Goal: Navigation & Orientation: Find specific page/section

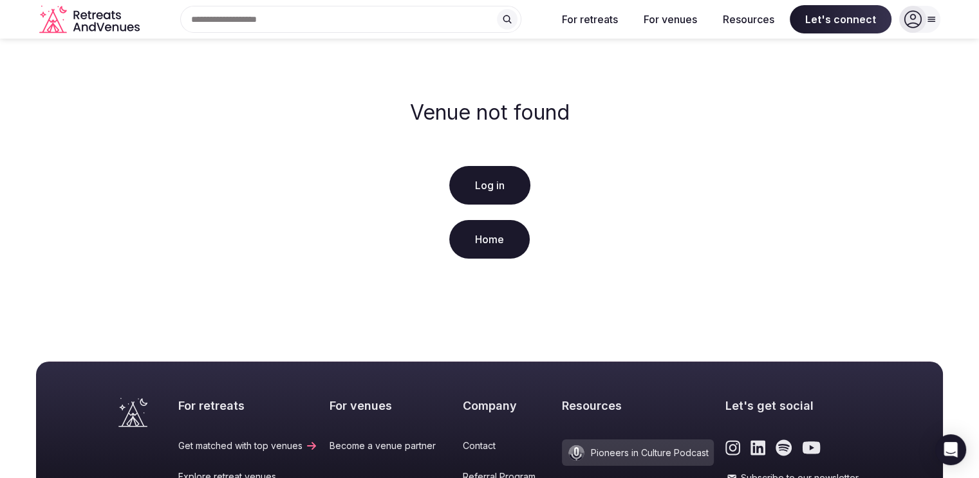
click at [354, 13] on div "Search Popular Destinations [GEOGRAPHIC_DATA], [GEOGRAPHIC_DATA] [GEOGRAPHIC_DA…" at bounding box center [346, 19] width 402 height 27
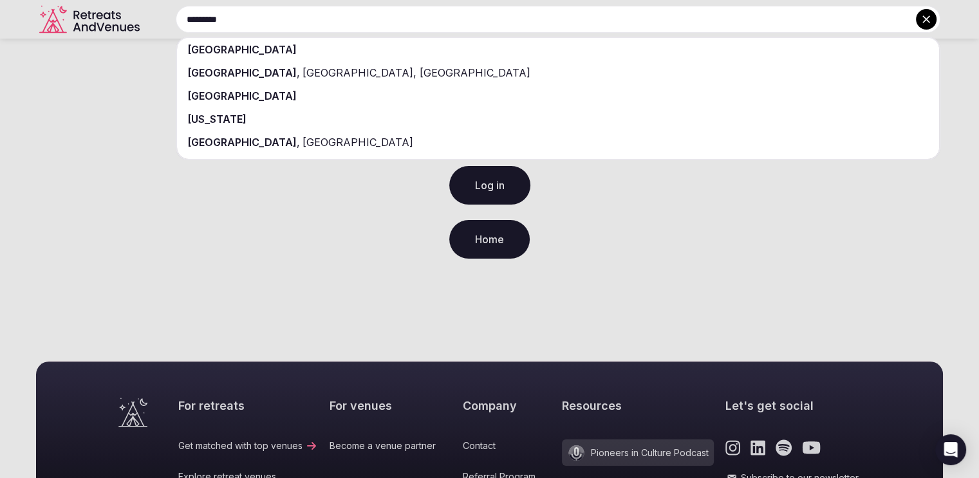
type input "*********"
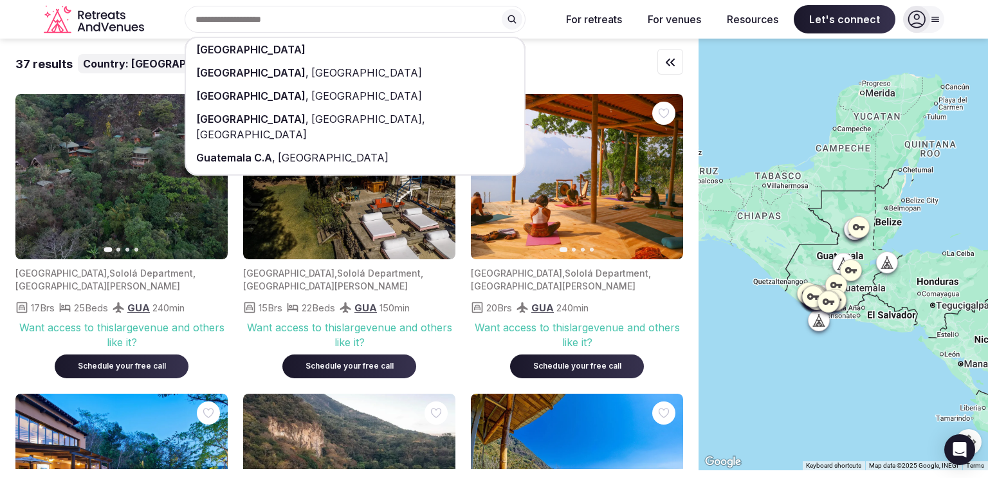
click at [342, 43] on div "[GEOGRAPHIC_DATA]" at bounding box center [355, 49] width 339 height 23
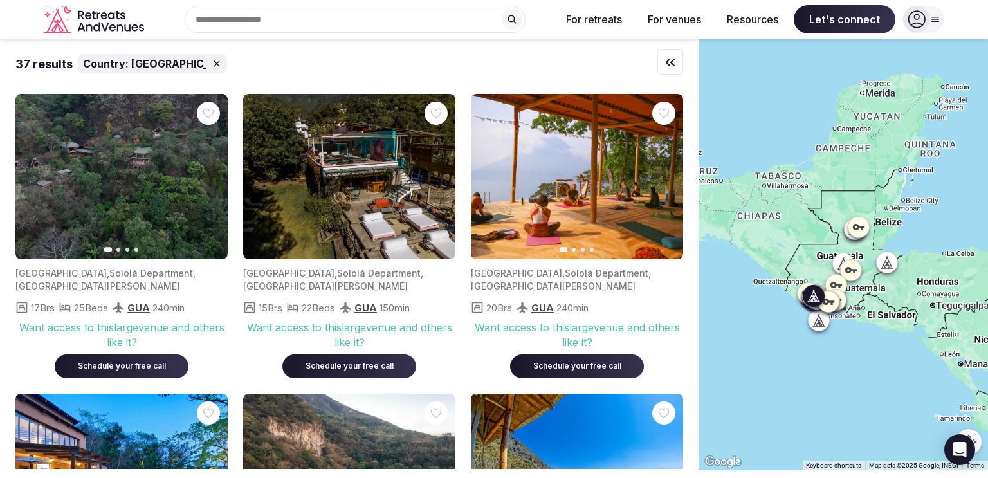
click at [203, 178] on button "Next slide" at bounding box center [209, 177] width 21 height 21
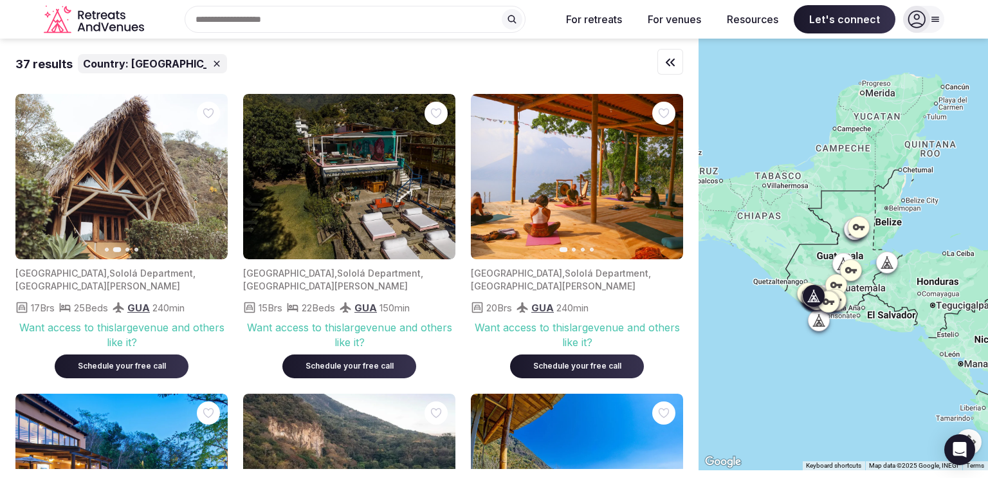
click at [203, 178] on button "Next slide" at bounding box center [209, 177] width 21 height 21
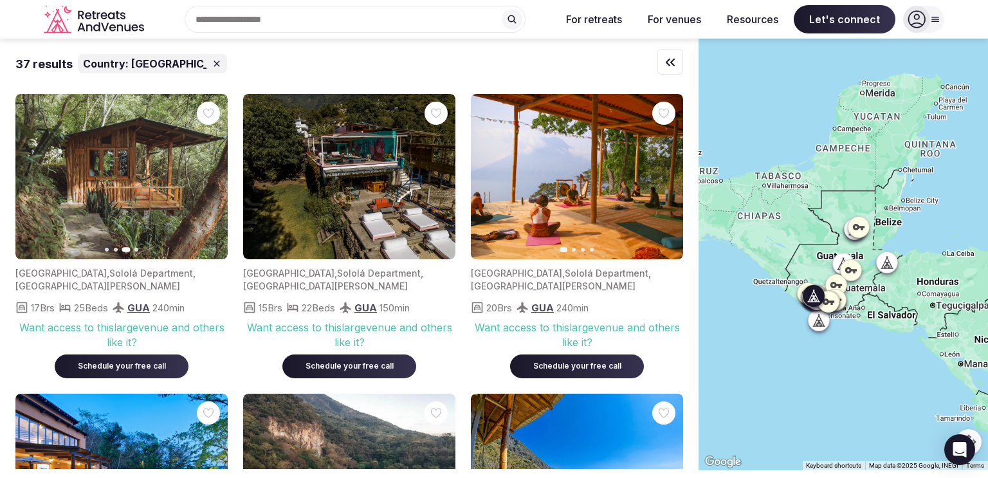
click at [203, 178] on button "Next slide" at bounding box center [209, 177] width 21 height 21
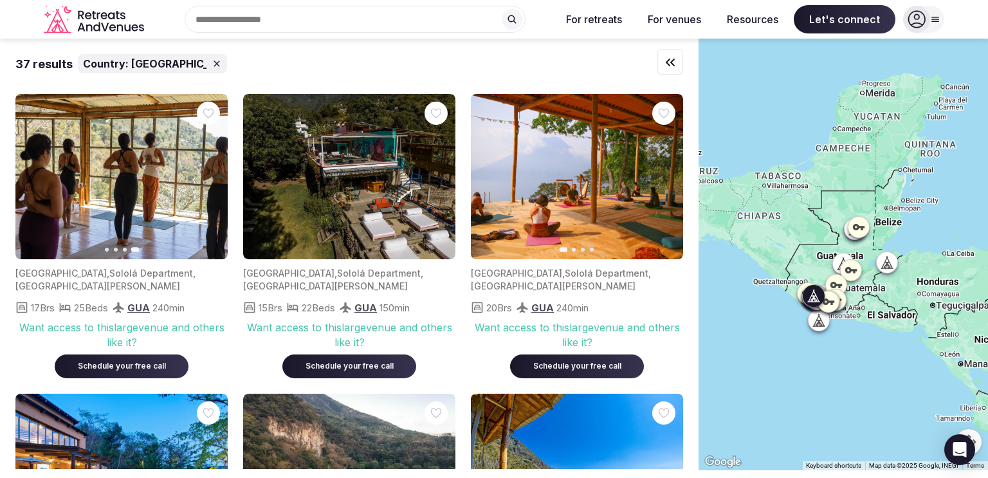
click at [28, 180] on icon "button" at bounding box center [33, 177] width 10 height 10
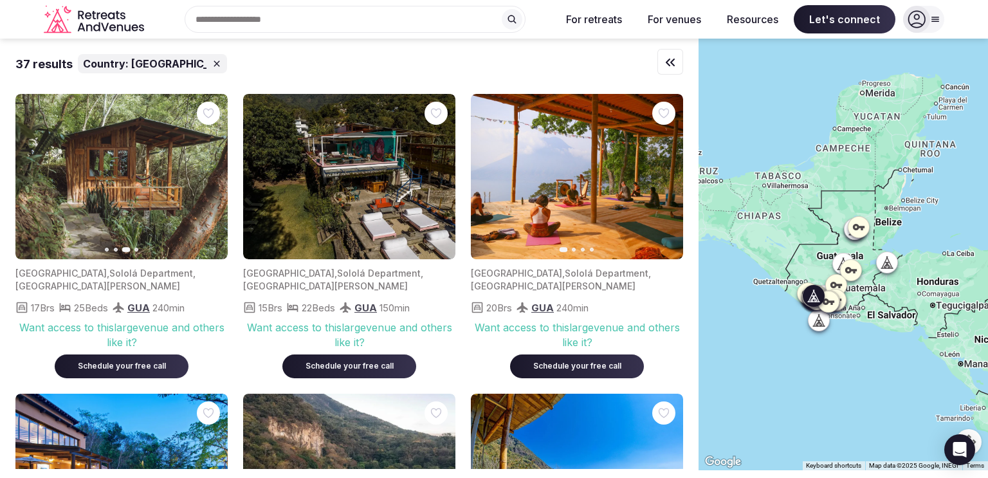
click at [212, 172] on icon "button" at bounding box center [210, 177] width 10 height 10
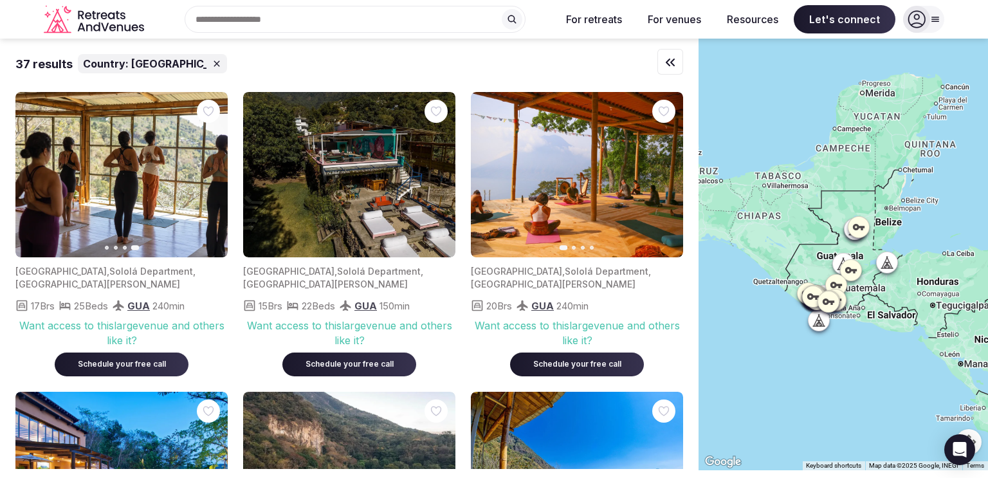
scroll to position [3, 0]
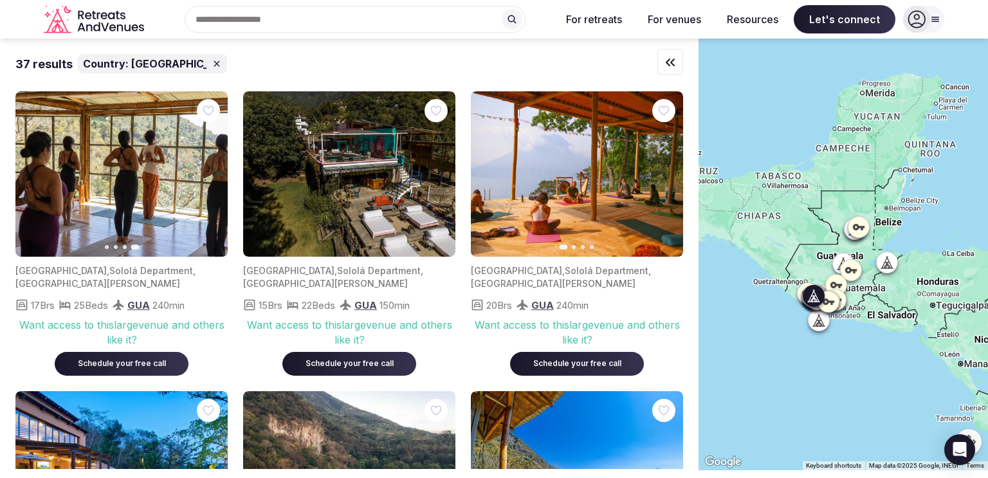
click at [659, 172] on button "Next slide" at bounding box center [665, 174] width 21 height 21
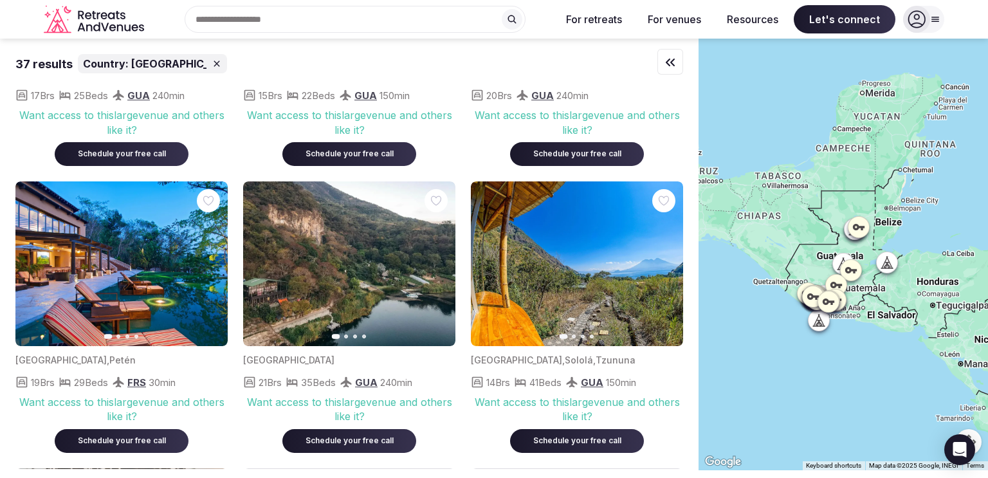
scroll to position [213, 0]
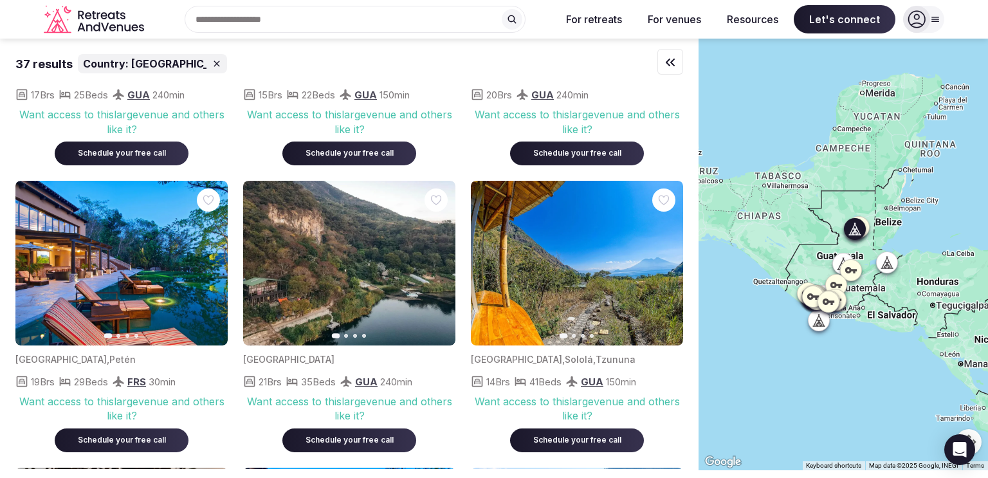
click at [203, 265] on button "Next slide" at bounding box center [209, 263] width 21 height 21
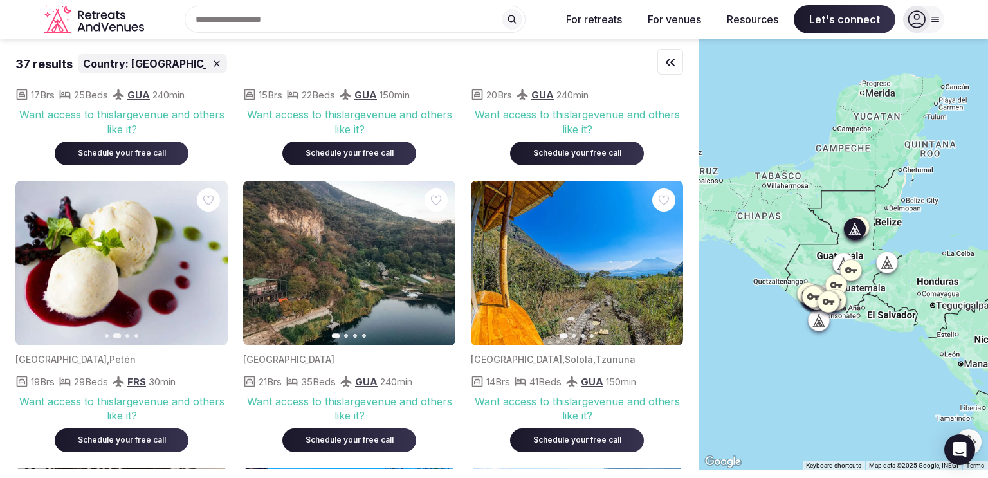
click at [203, 265] on button "Next slide" at bounding box center [209, 263] width 21 height 21
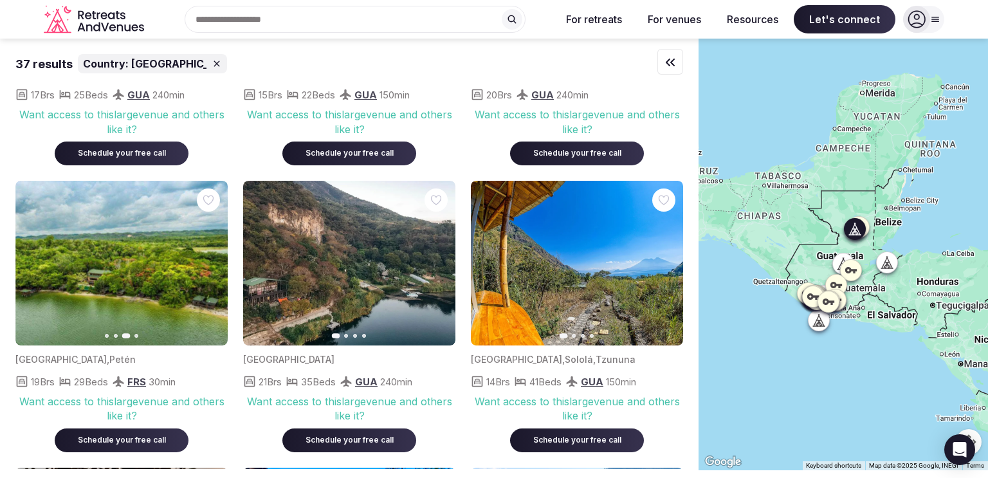
click at [203, 265] on button "Next slide" at bounding box center [209, 263] width 21 height 21
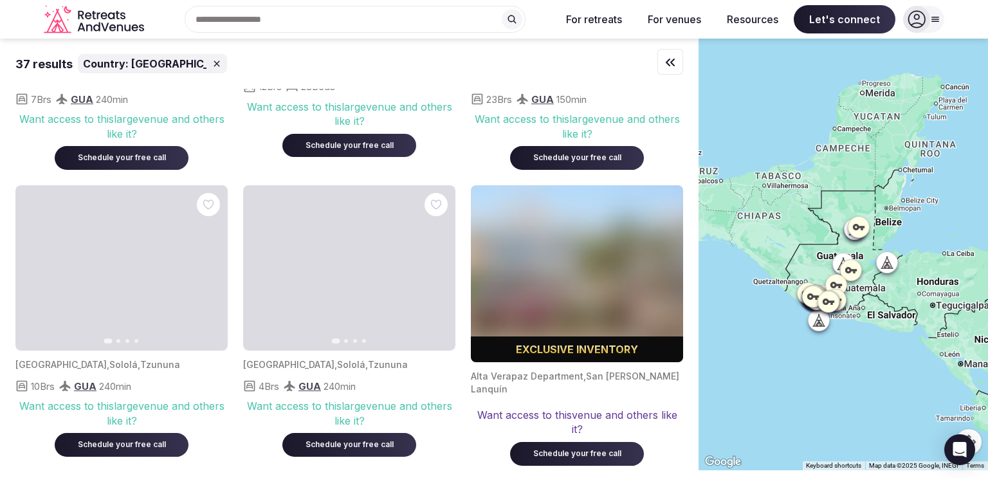
scroll to position [1395, 0]
